Goal: Task Accomplishment & Management: Manage account settings

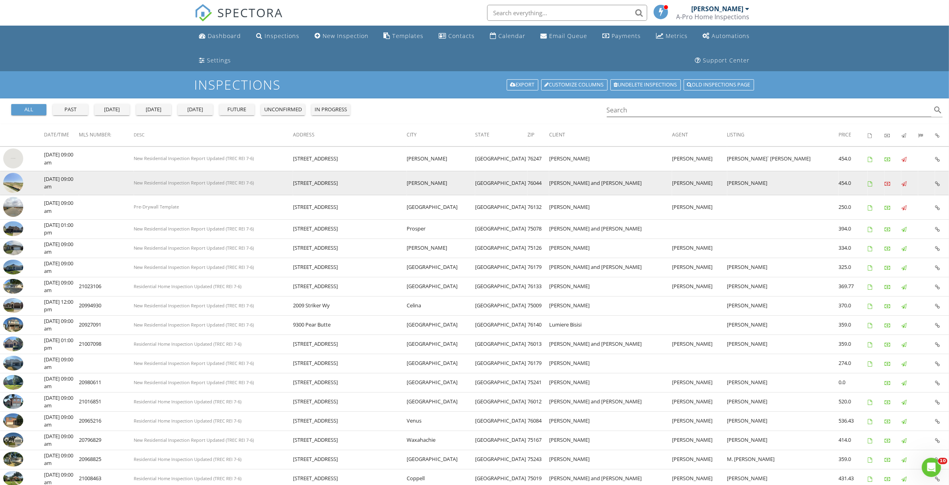
click at [7, 177] on img at bounding box center [13, 183] width 20 height 20
